Goal: Information Seeking & Learning: Learn about a topic

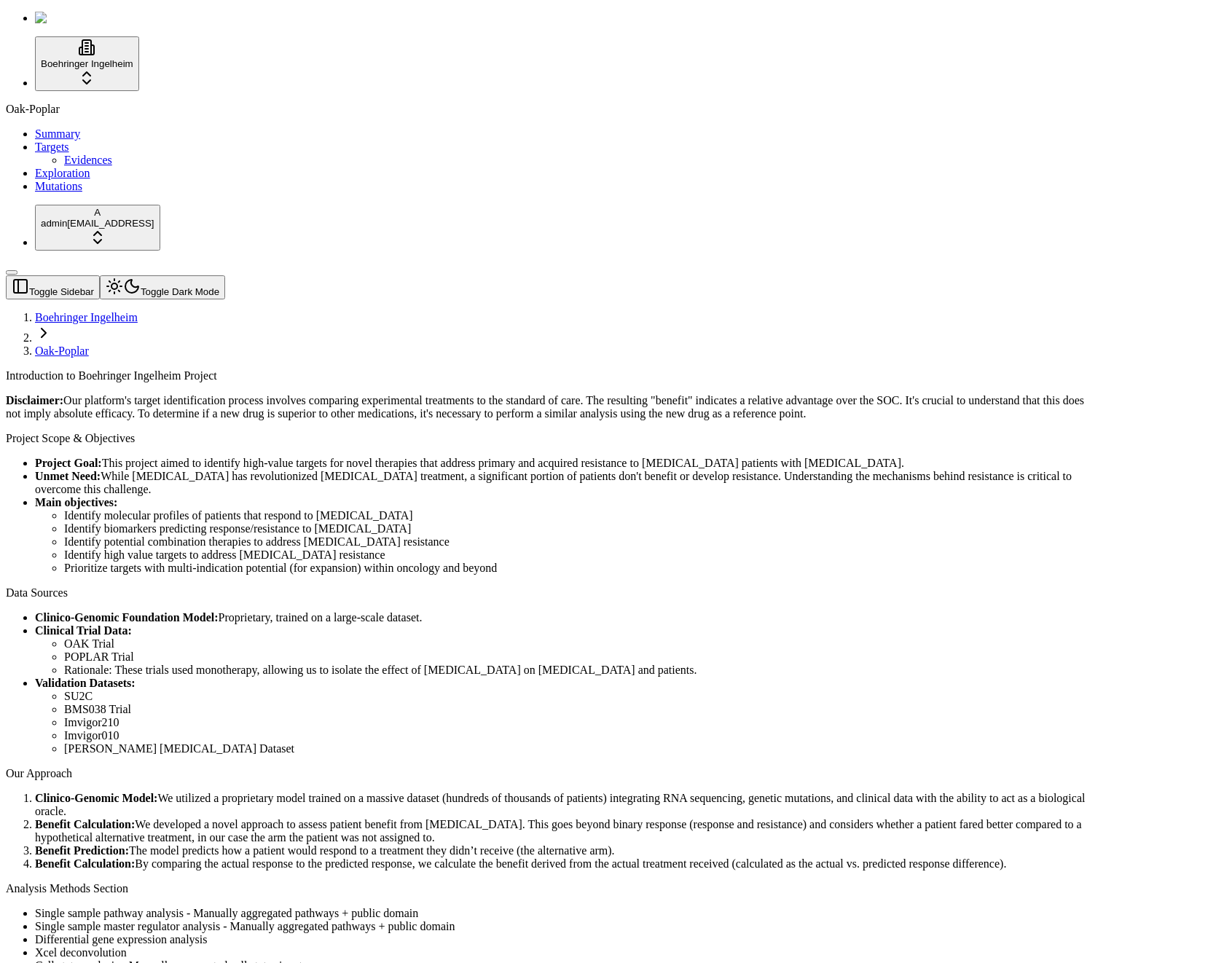
click at [532, 522] on li "Identify biomarkers predicting response/resistance to [MEDICAL_DATA]" at bounding box center [575, 529] width 1022 height 13
click at [35, 192] on link "Mutations" at bounding box center [58, 186] width 47 height 13
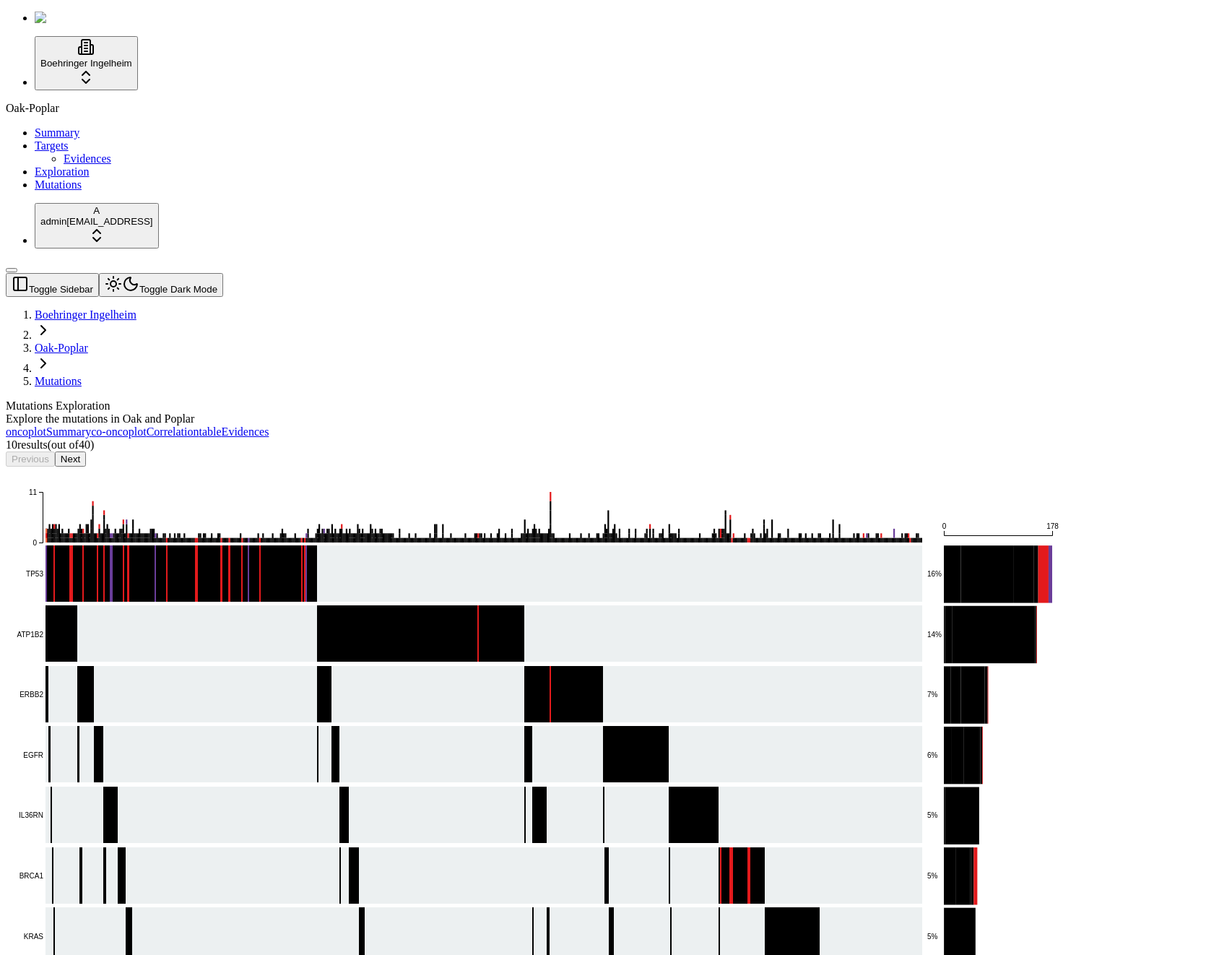
click at [978, 466] on icon "Frame_Shift_Del Missense_Mutation Splice_Site In_Frame_Ins In_Frame_Del Nonsens…" at bounding box center [534, 851] width 1058 height 770
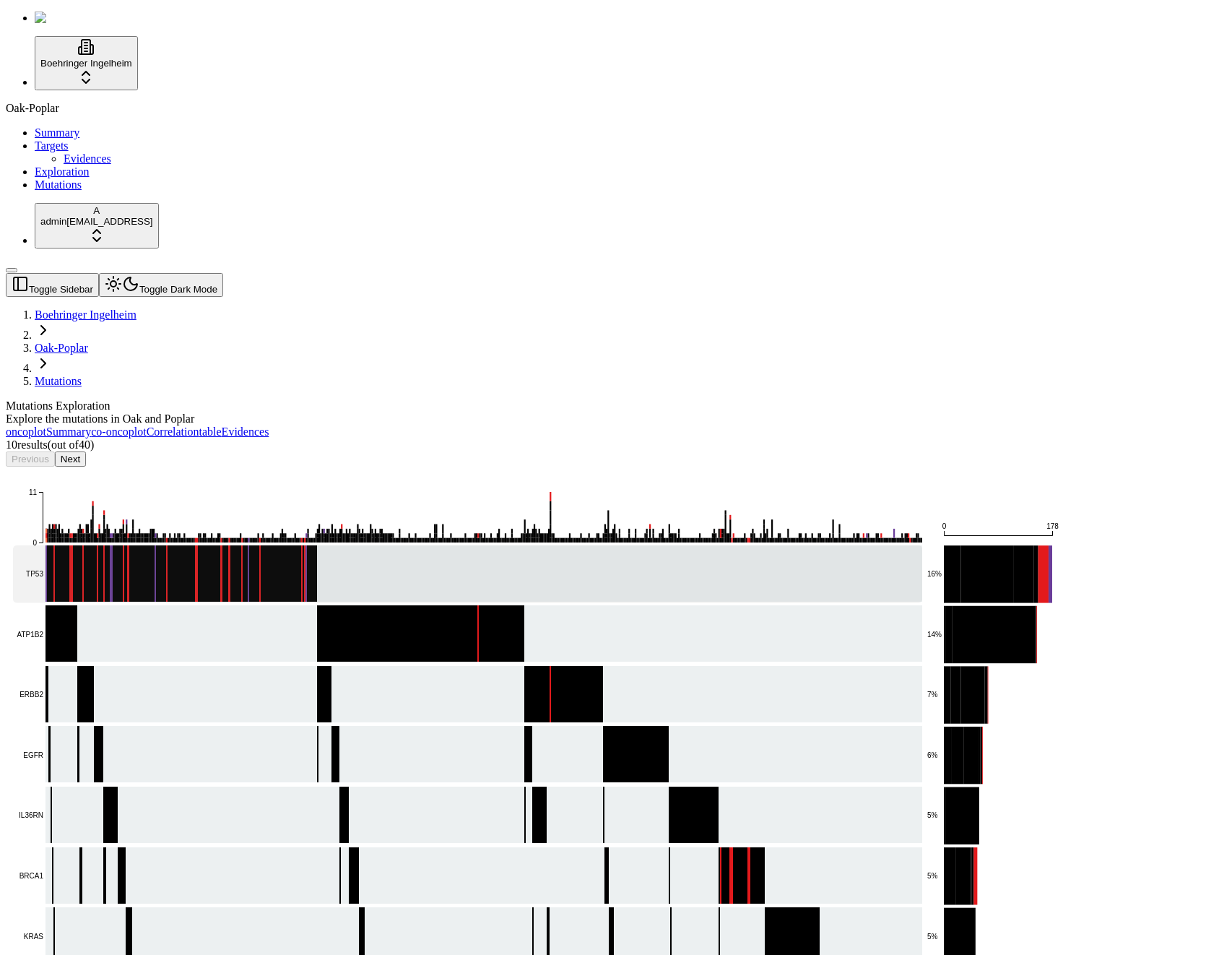
click at [922, 546] on rect at bounding box center [467, 574] width 910 height 57
